Goal: Task Accomplishment & Management: Use online tool/utility

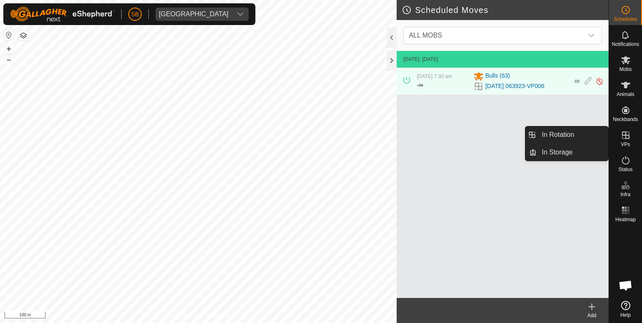
click at [624, 137] on icon at bounding box center [625, 135] width 10 height 10
click at [563, 133] on link "In Rotation" at bounding box center [571, 135] width 71 height 17
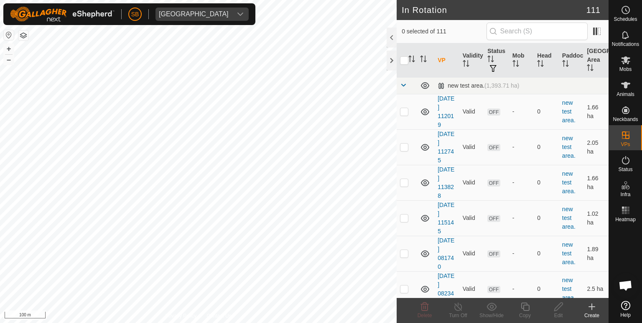
click at [591, 309] on icon at bounding box center [591, 307] width 0 height 6
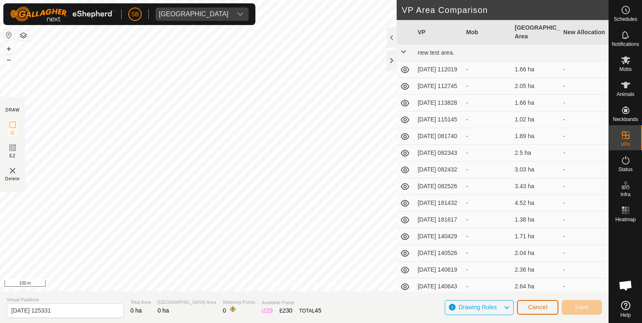
click at [546, 305] on span "Cancel" at bounding box center [538, 307] width 20 height 7
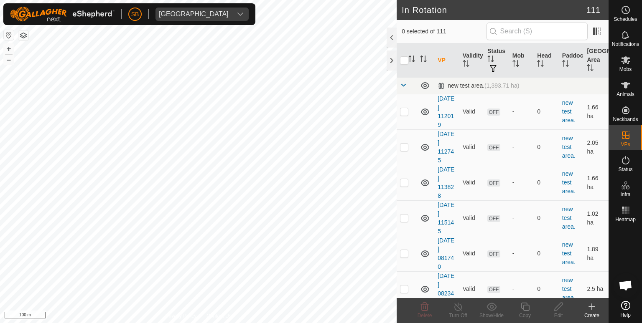
click at [594, 308] on icon at bounding box center [591, 307] width 10 height 10
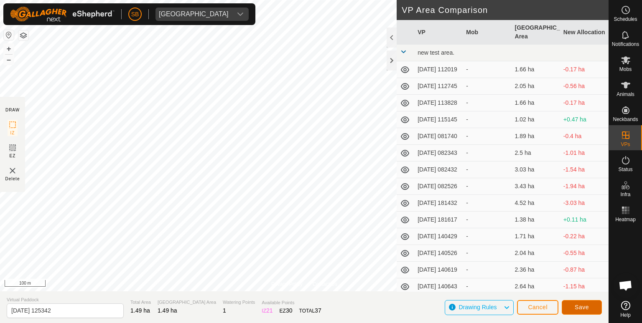
click at [587, 304] on span "Save" at bounding box center [581, 307] width 14 height 7
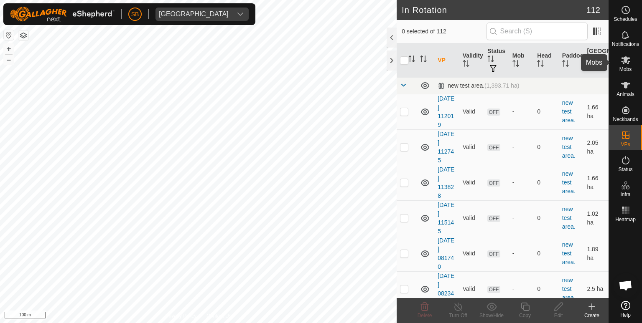
click at [626, 59] on icon at bounding box center [625, 60] width 9 height 8
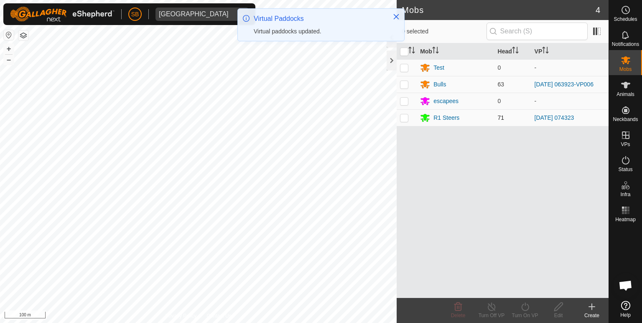
click at [405, 113] on td at bounding box center [406, 117] width 20 height 17
checkbox input "true"
click at [523, 306] on icon at bounding box center [525, 307] width 10 height 10
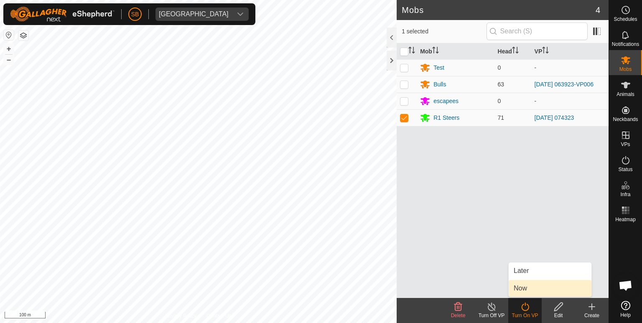
click at [518, 288] on link "Now" at bounding box center [549, 288] width 83 height 17
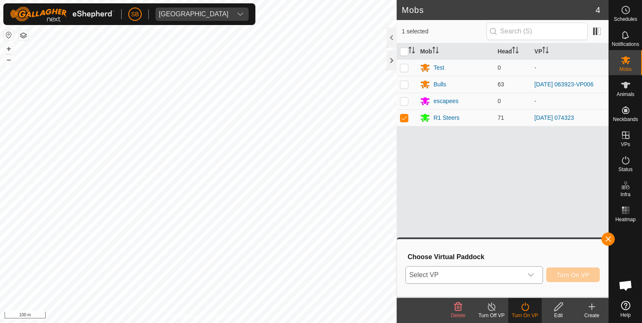
click at [531, 275] on icon "dropdown trigger" at bounding box center [530, 275] width 7 height 7
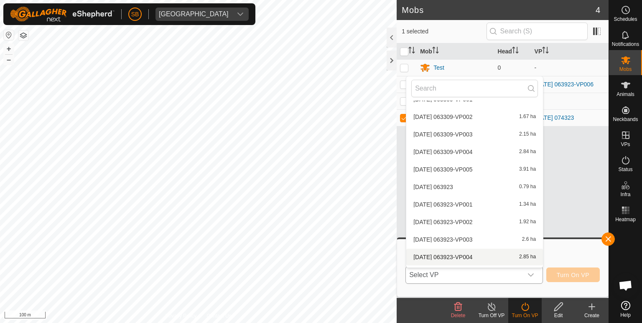
scroll to position [1816, 0]
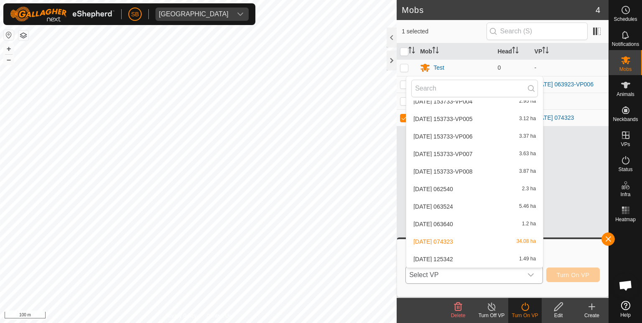
click at [510, 256] on li "[DATE] 125342 1.49 ha" at bounding box center [474, 259] width 137 height 17
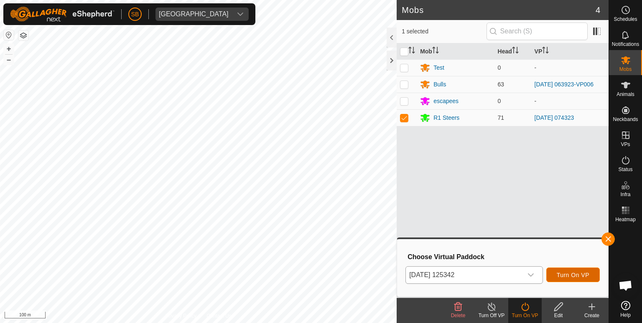
click at [562, 273] on span "Turn On VP" at bounding box center [572, 275] width 33 height 7
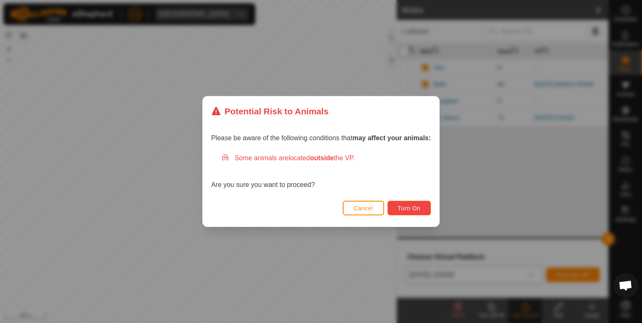
click at [409, 208] on span "Turn On" at bounding box center [409, 208] width 23 height 7
